Goal: Task Accomplishment & Management: Manage account settings

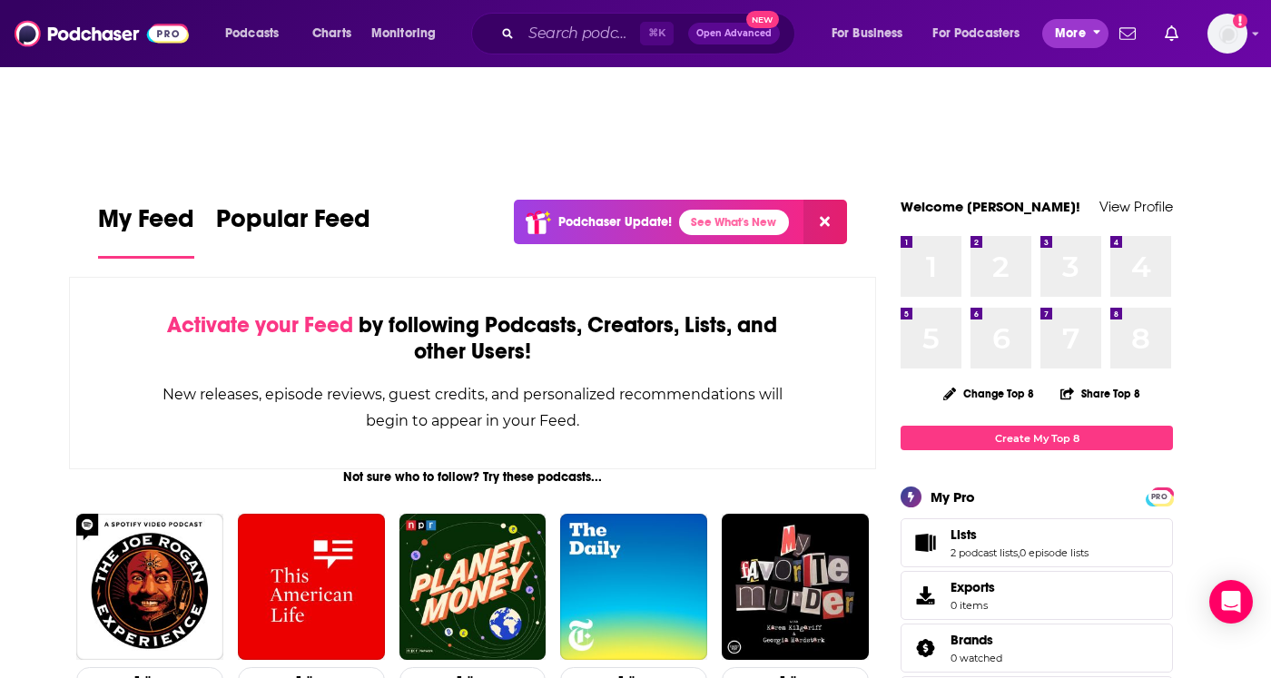
click at [1077, 33] on span "More" at bounding box center [1070, 33] width 31 height 25
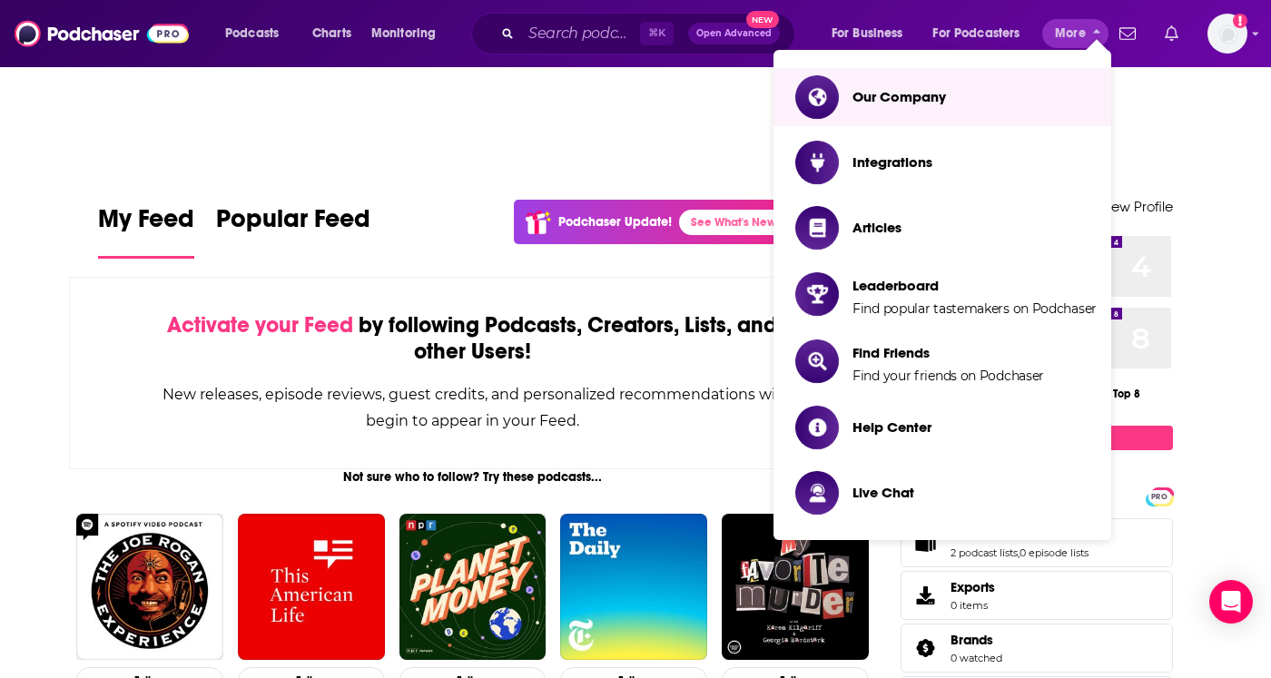
click at [1168, 29] on icon "Show notifications dropdown" at bounding box center [1172, 33] width 14 height 16
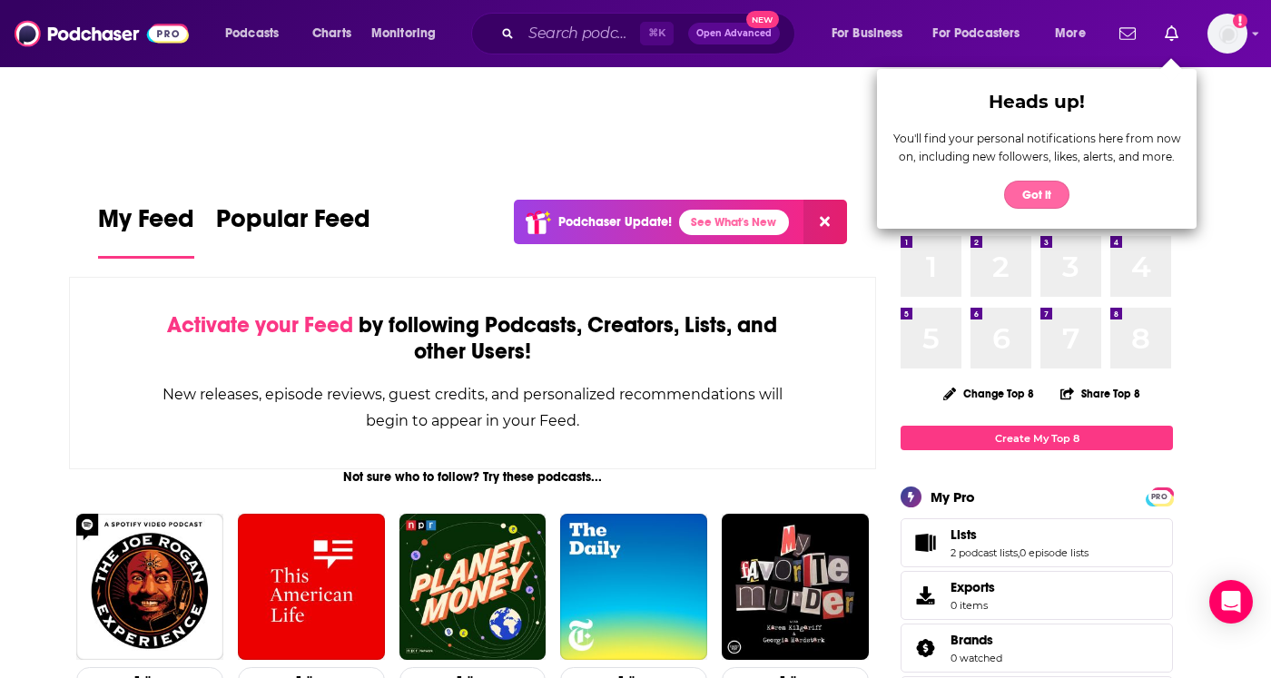
click at [1031, 195] on button "Got it" at bounding box center [1036, 195] width 65 height 28
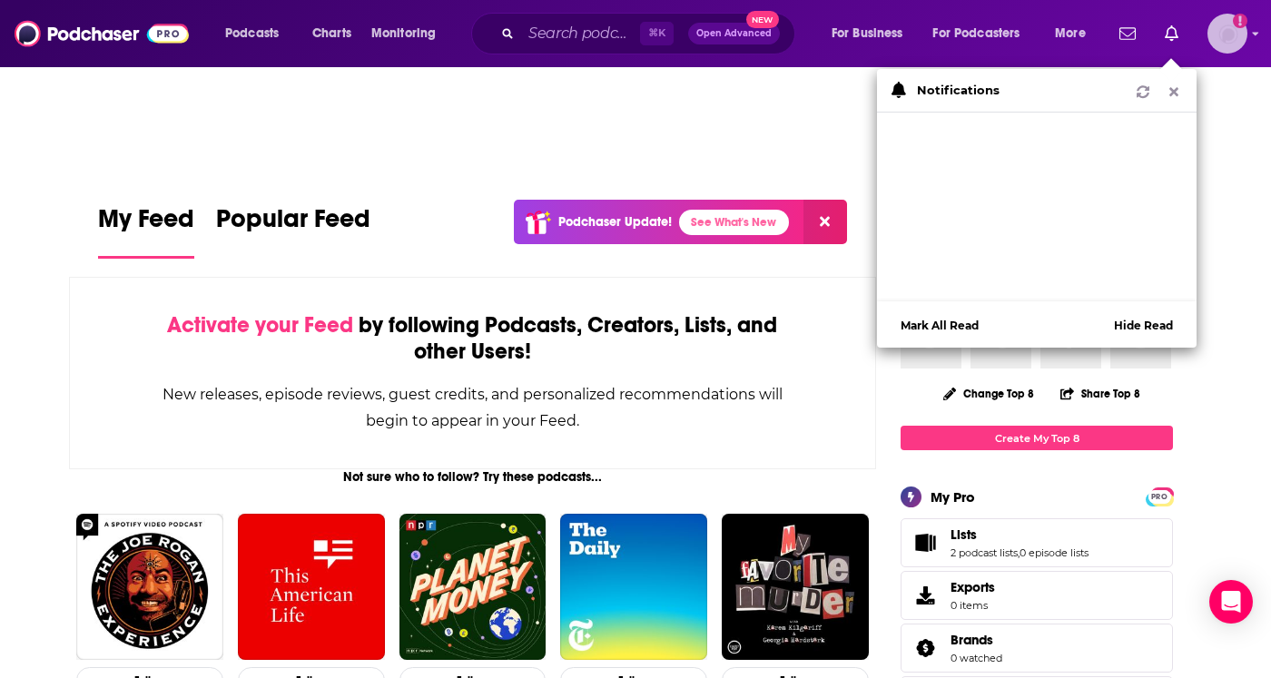
click at [1255, 36] on icon "Show profile menu" at bounding box center [1255, 33] width 7 height 11
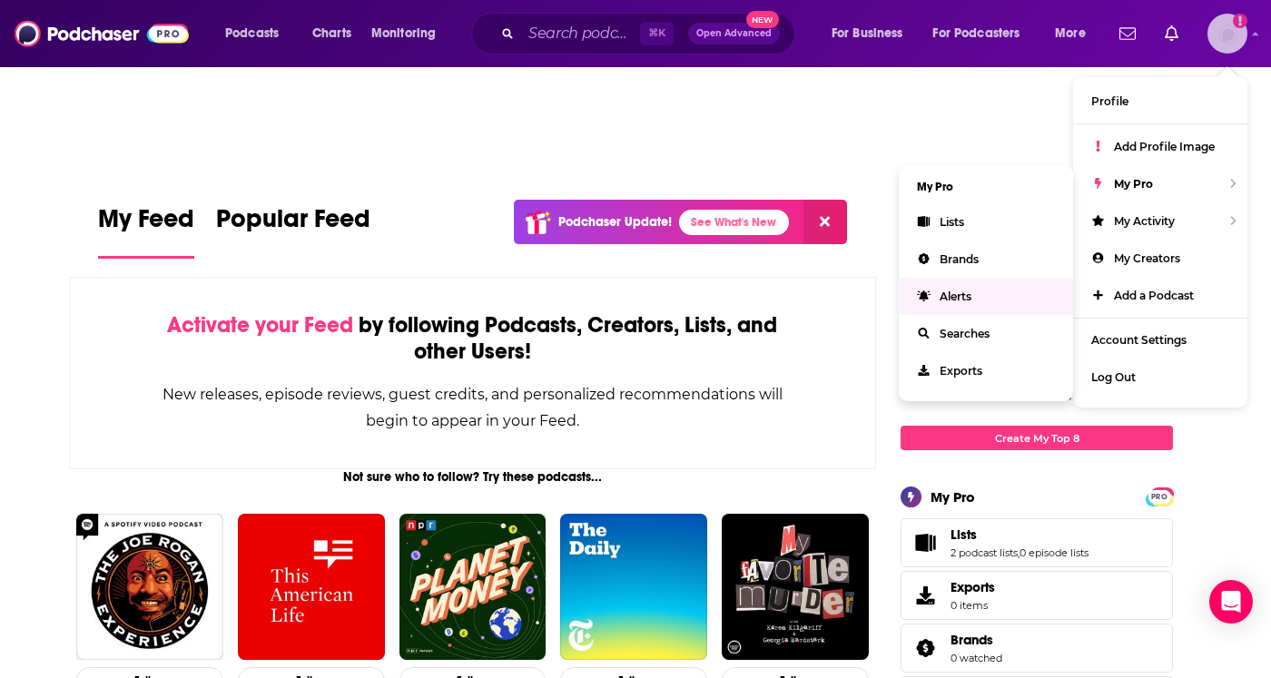
click at [959, 300] on span "Alerts" at bounding box center [956, 297] width 32 height 14
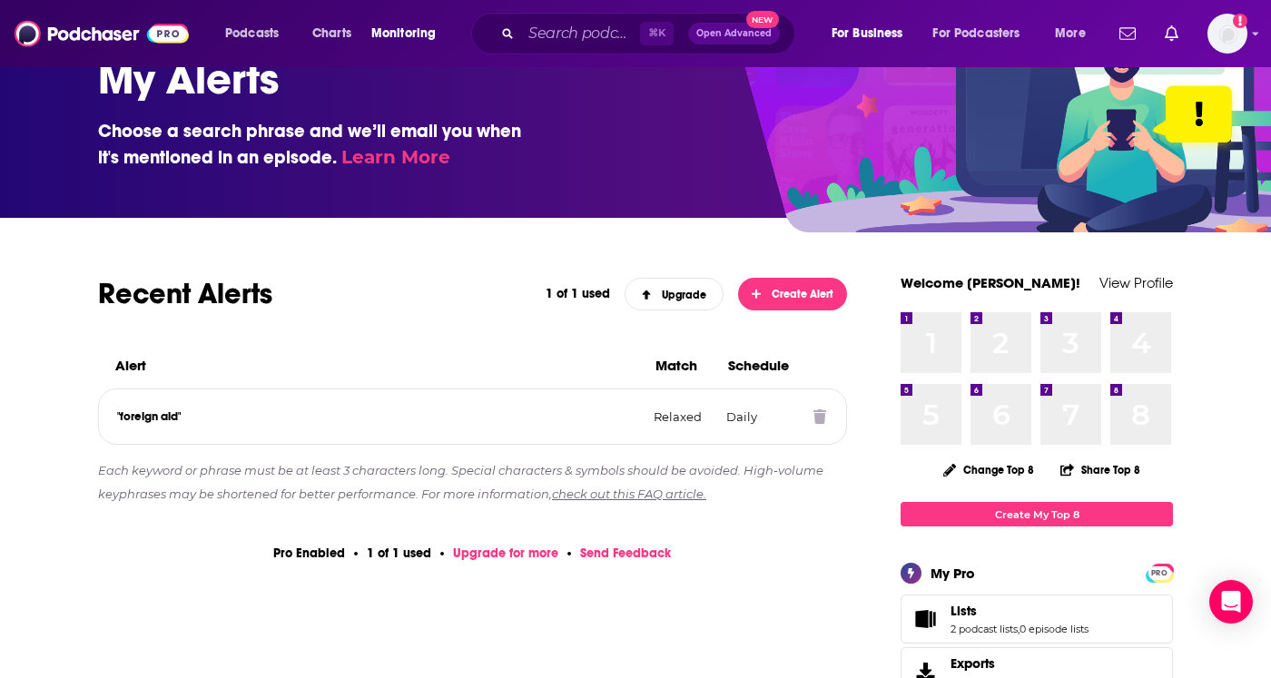
scroll to position [62, 0]
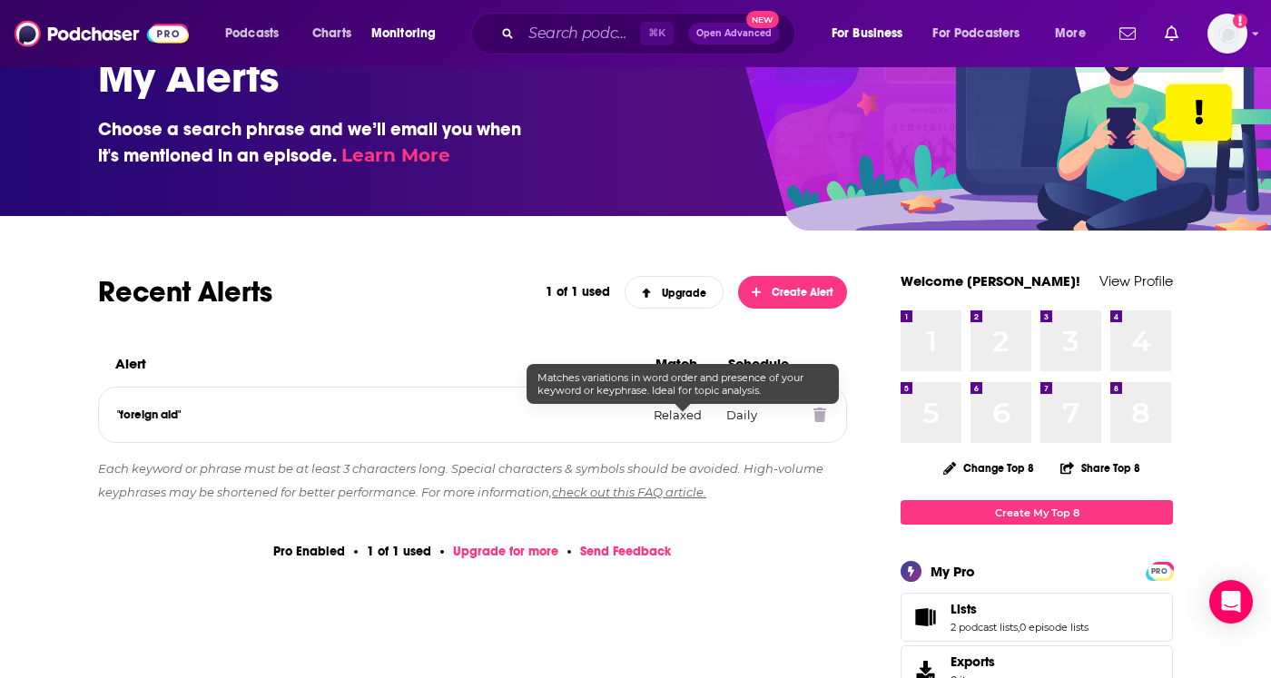
click at [668, 416] on p "Relaxed" at bounding box center [683, 415] width 58 height 15
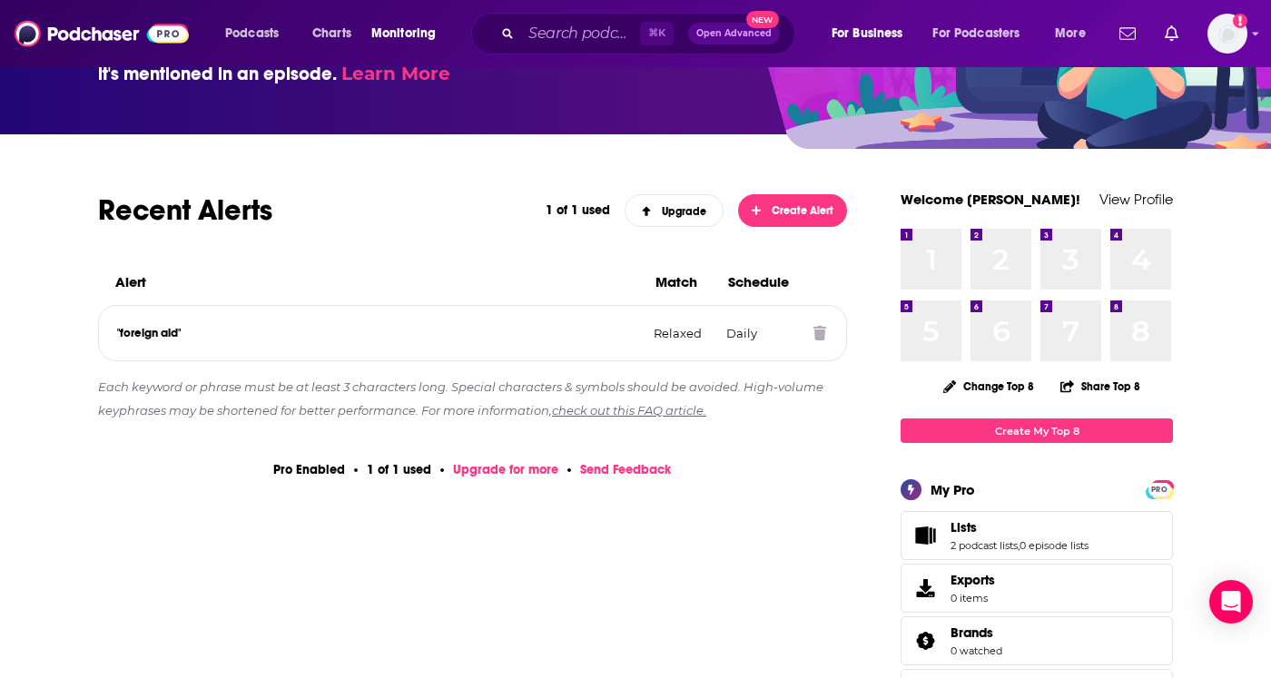
scroll to position [162, 0]
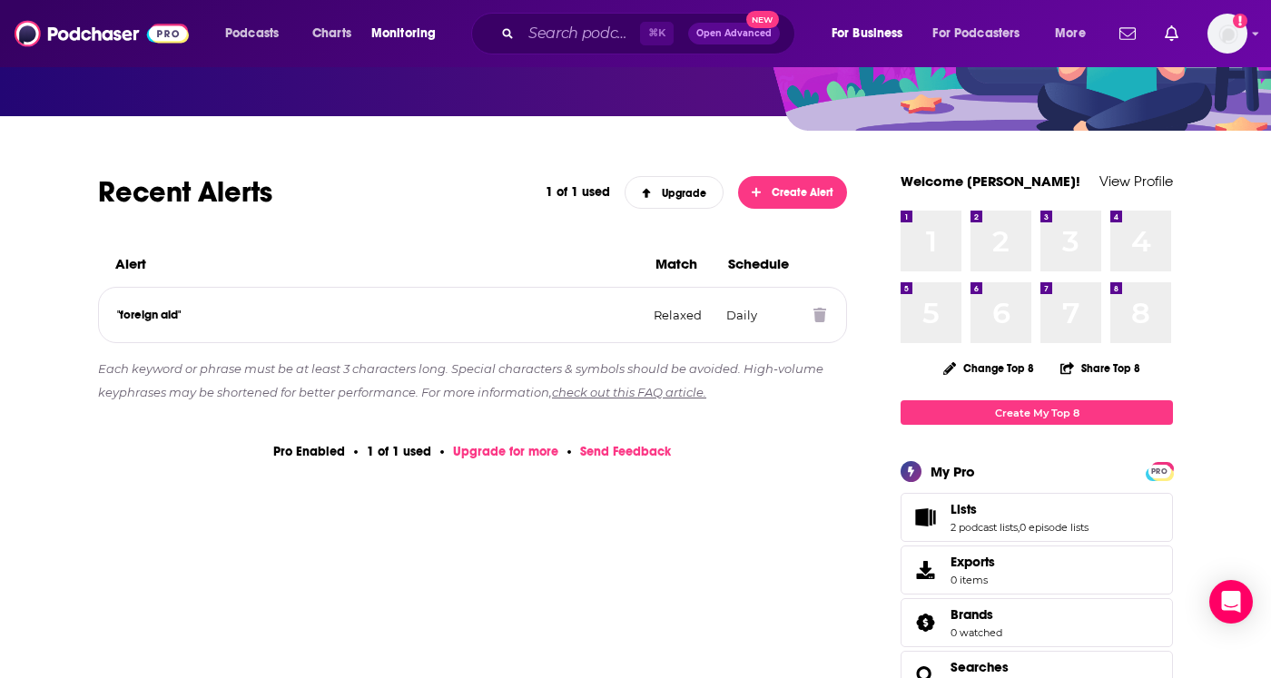
click at [166, 315] on p ""foreign aid"" at bounding box center [378, 315] width 522 height 15
click at [745, 313] on p "Daily" at bounding box center [762, 315] width 73 height 15
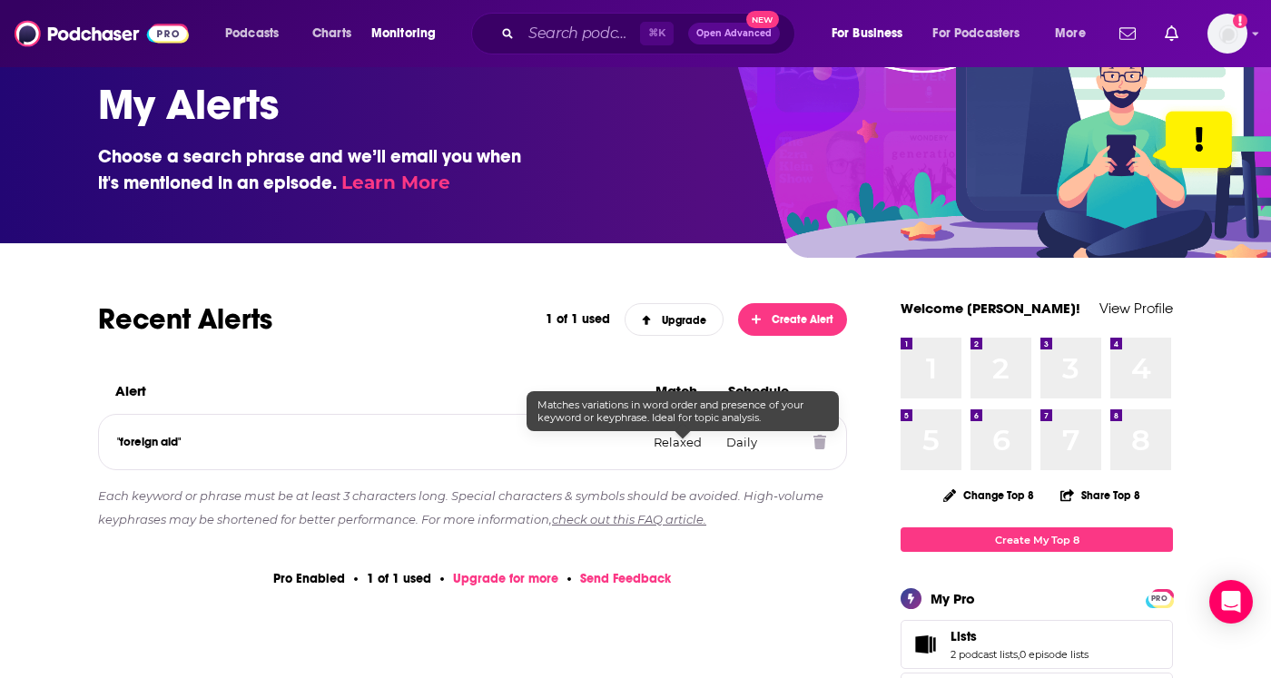
scroll to position [22, 0]
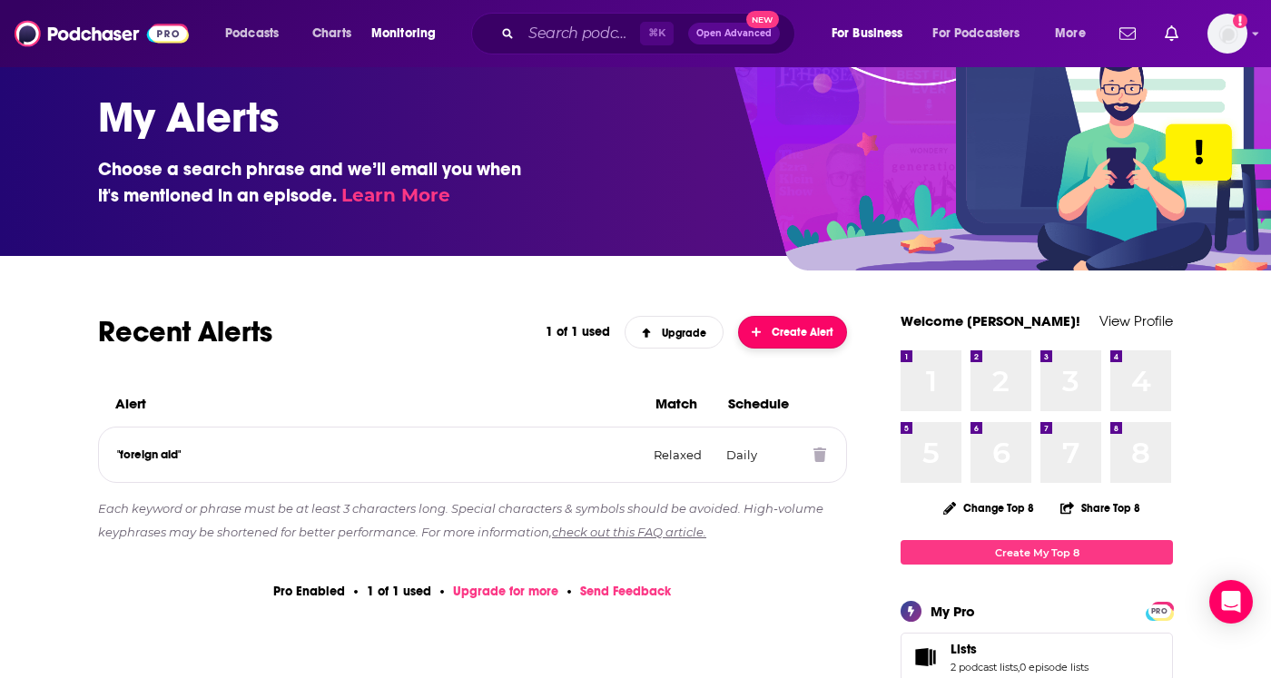
click at [790, 326] on span "Create Alert" at bounding box center [793, 332] width 83 height 13
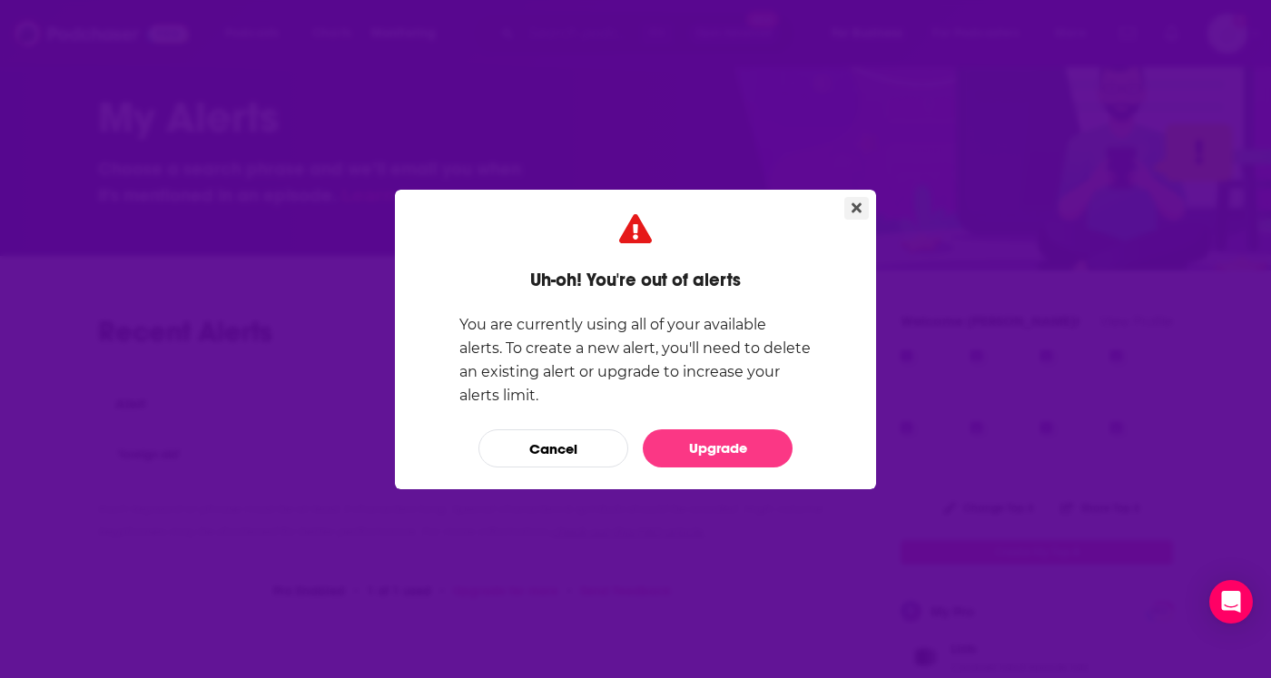
click at [861, 210] on icon "Close" at bounding box center [856, 208] width 10 height 15
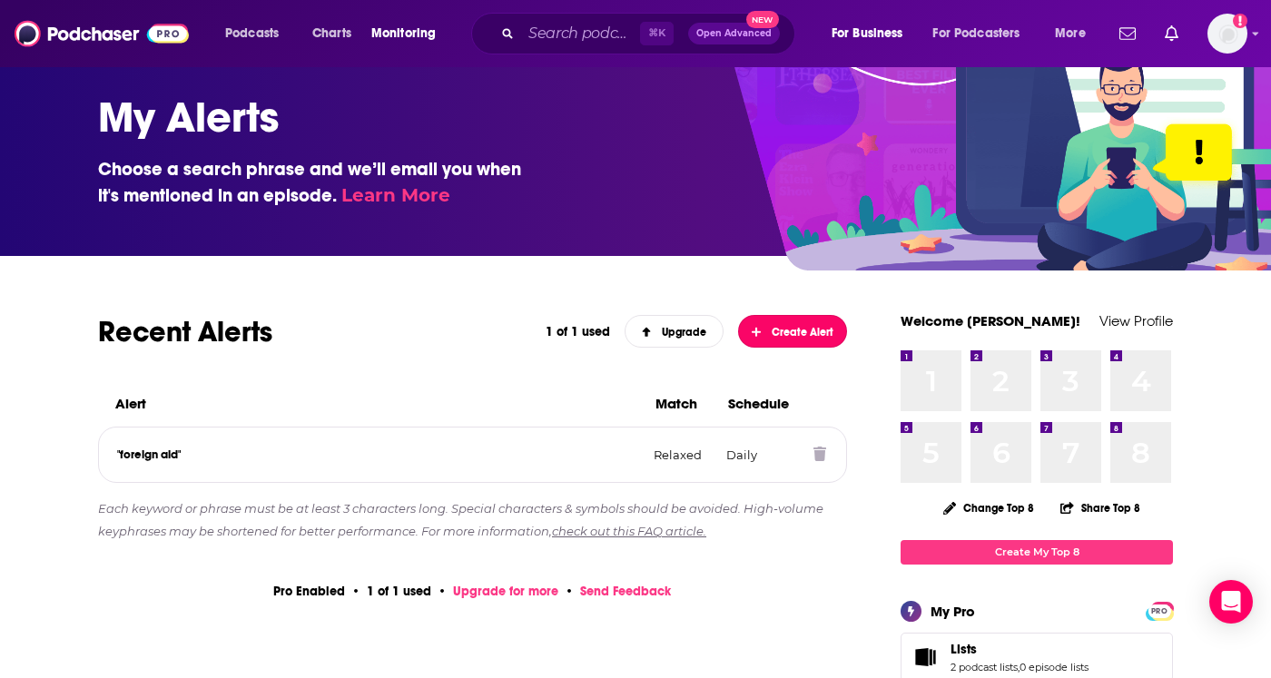
scroll to position [22, 0]
click at [462, 468] on div ""foreign aid" Relaxed Daily" at bounding box center [472, 455] width 747 height 54
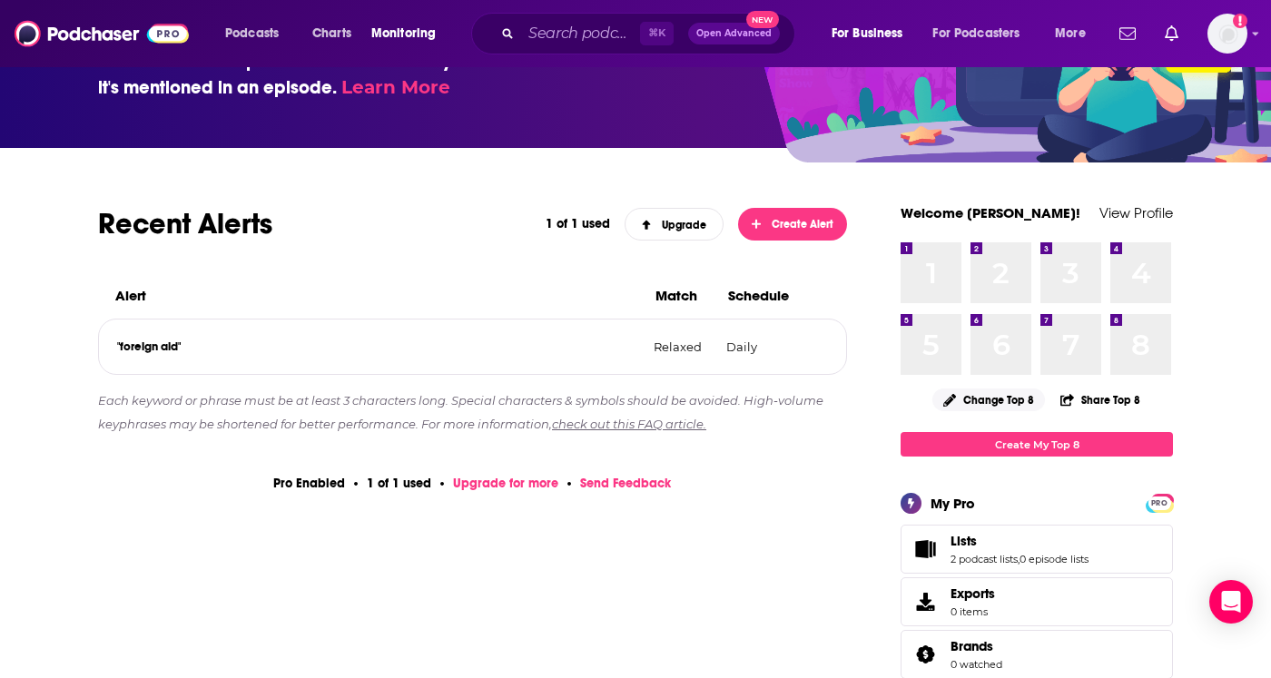
scroll to position [141, 0]
